Goal: Check status: Check status

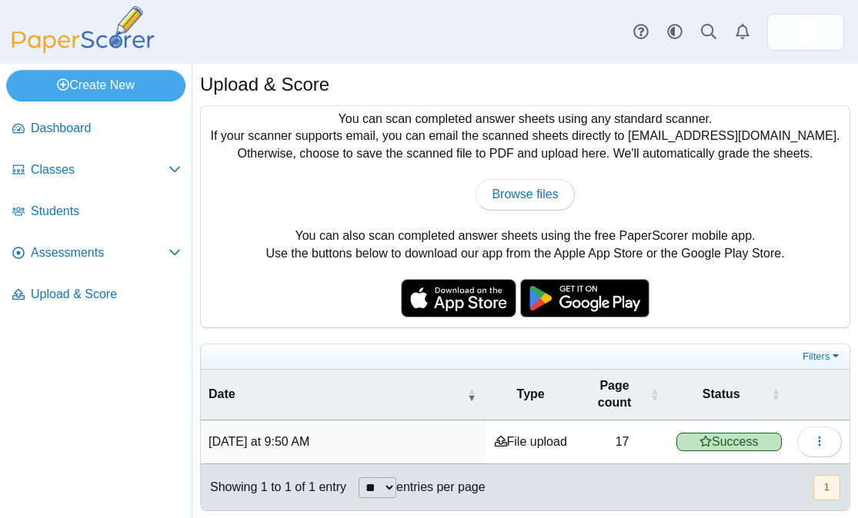
click at [488, 92] on div "Upload & Score" at bounding box center [525, 87] width 650 height 30
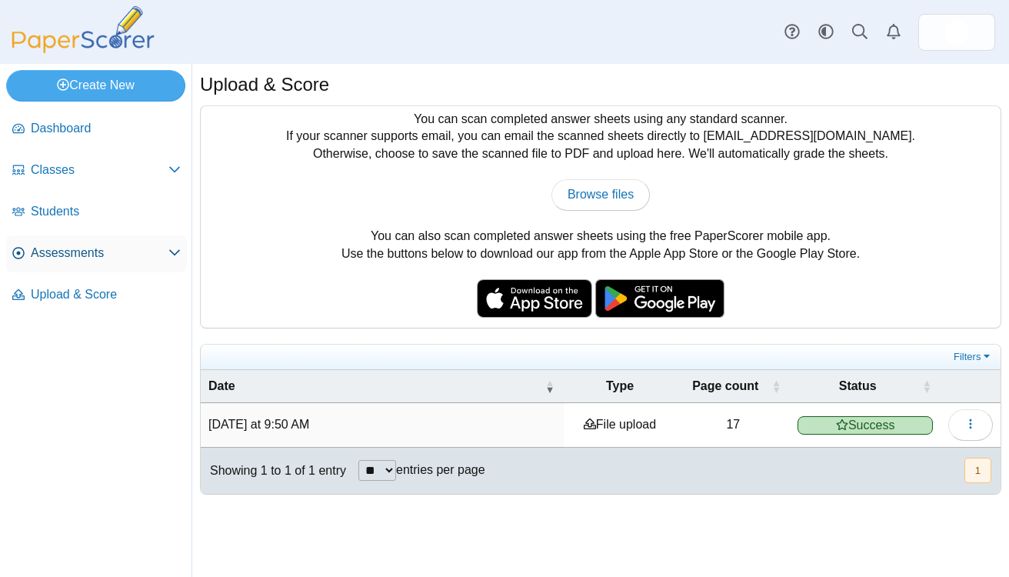
click at [105, 262] on link "Assessments" at bounding box center [96, 253] width 181 height 37
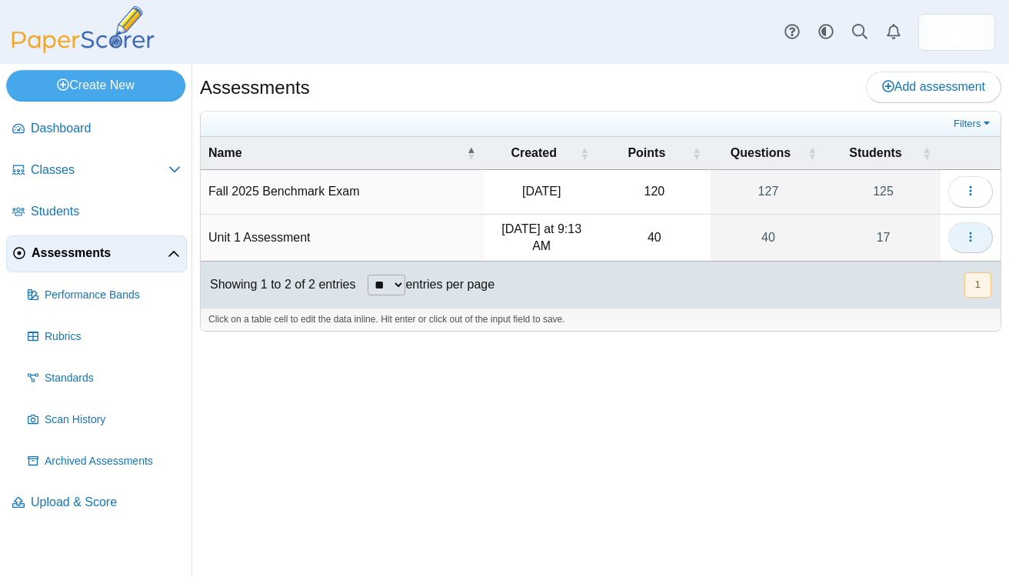
click at [968, 237] on icon "button" at bounding box center [971, 237] width 12 height 12
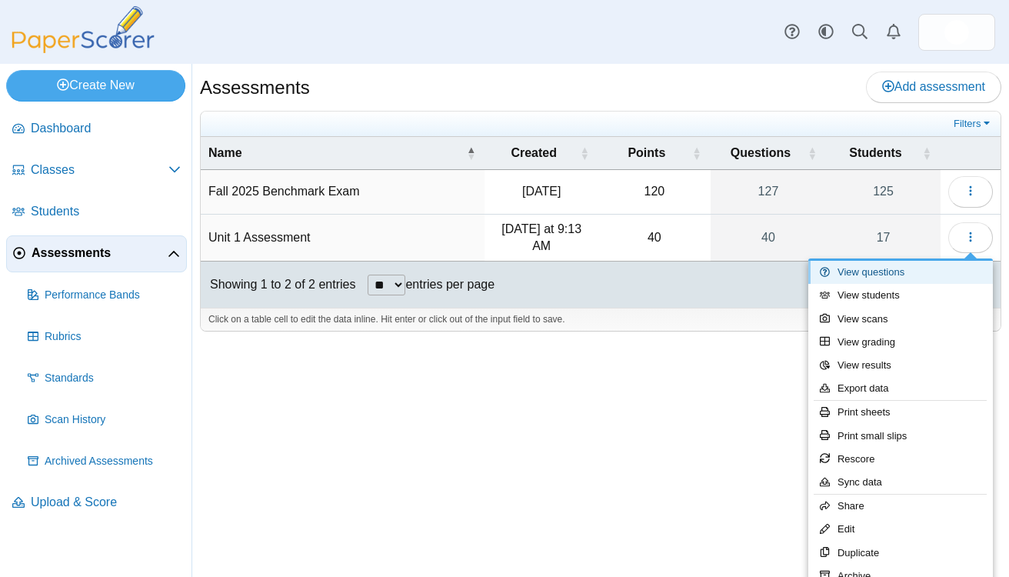
click at [912, 268] on link "View questions" at bounding box center [900, 272] width 185 height 23
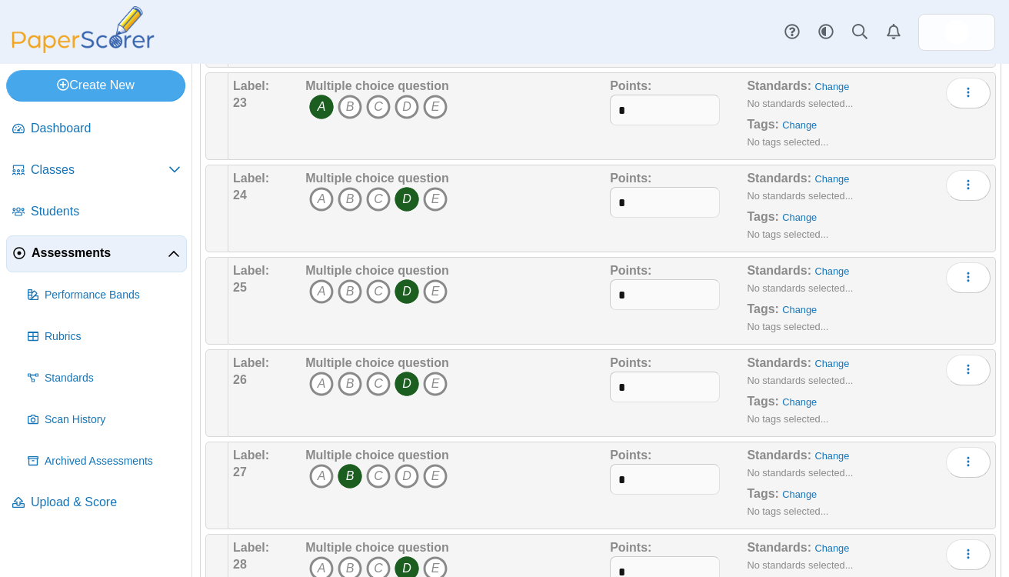
scroll to position [2152, 0]
click at [651, 385] on input "*" at bounding box center [665, 385] width 110 height 31
type input "*"
click at [534, 392] on div "Multiple choice question A B C D E" at bounding box center [456, 391] width 308 height 77
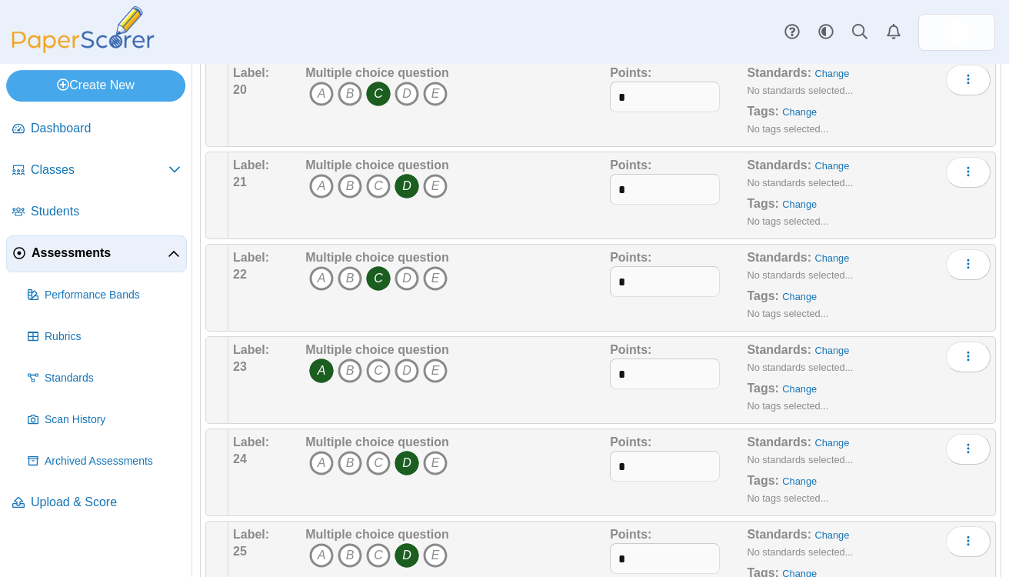
scroll to position [1885, 0]
click at [678, 183] on input "*" at bounding box center [665, 190] width 110 height 31
click at [512, 216] on div "Multiple choice question A B C D E" at bounding box center [456, 196] width 308 height 77
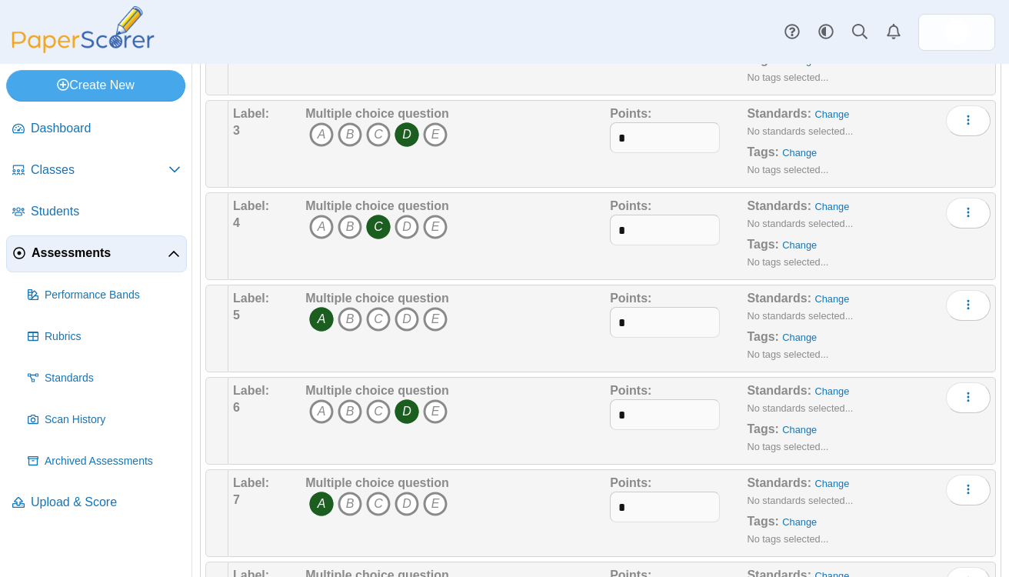
scroll to position [0, 0]
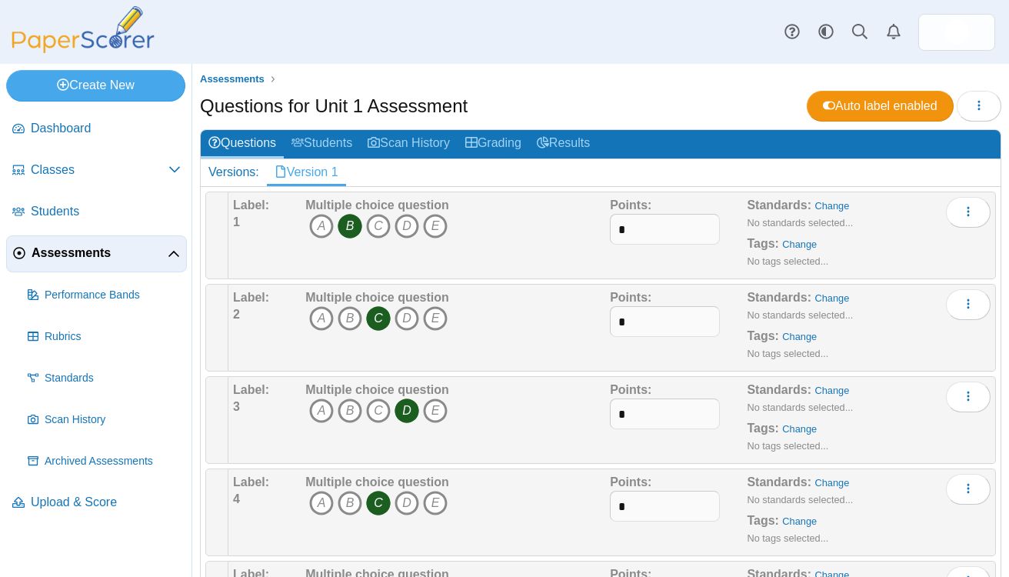
click at [688, 80] on ul "Assessments" at bounding box center [601, 79] width 802 height 15
click at [589, 136] on link "Results" at bounding box center [563, 144] width 68 height 28
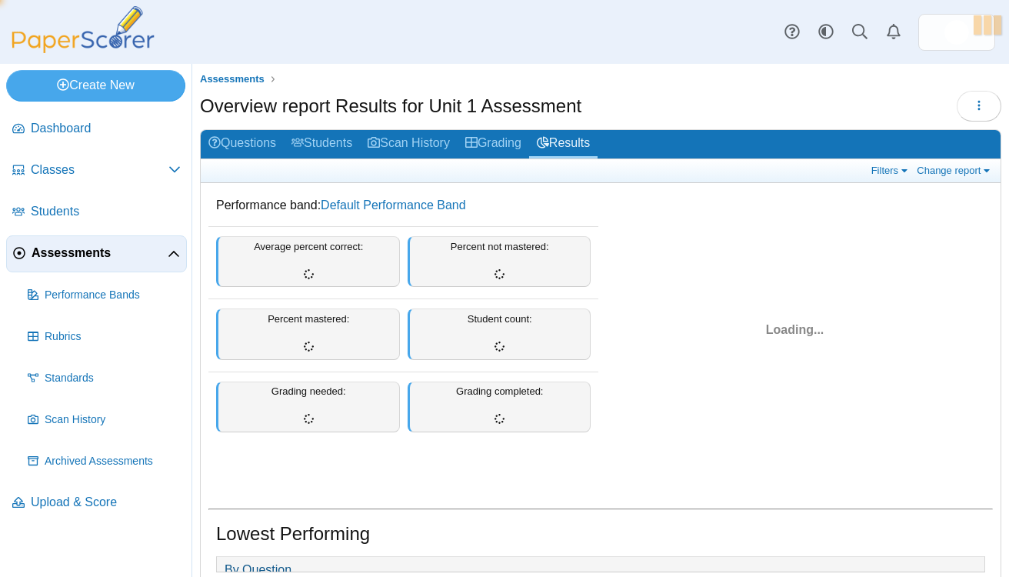
click at [647, 108] on div "Overview report Results for Unit 1 Assessment Loading…" at bounding box center [601, 108] width 802 height 35
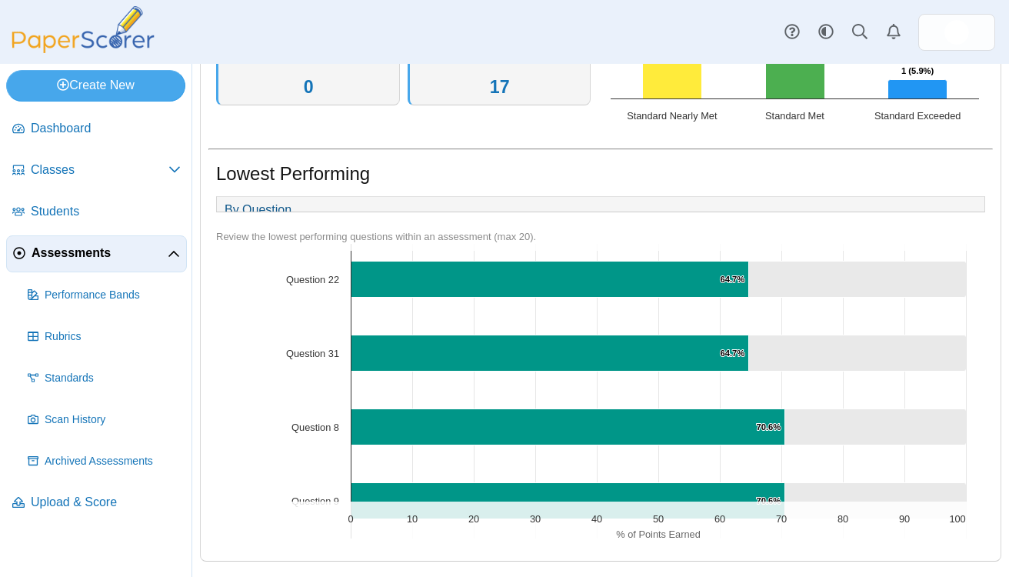
scroll to position [1231, 0]
